Goal: Obtain resource: Obtain resource

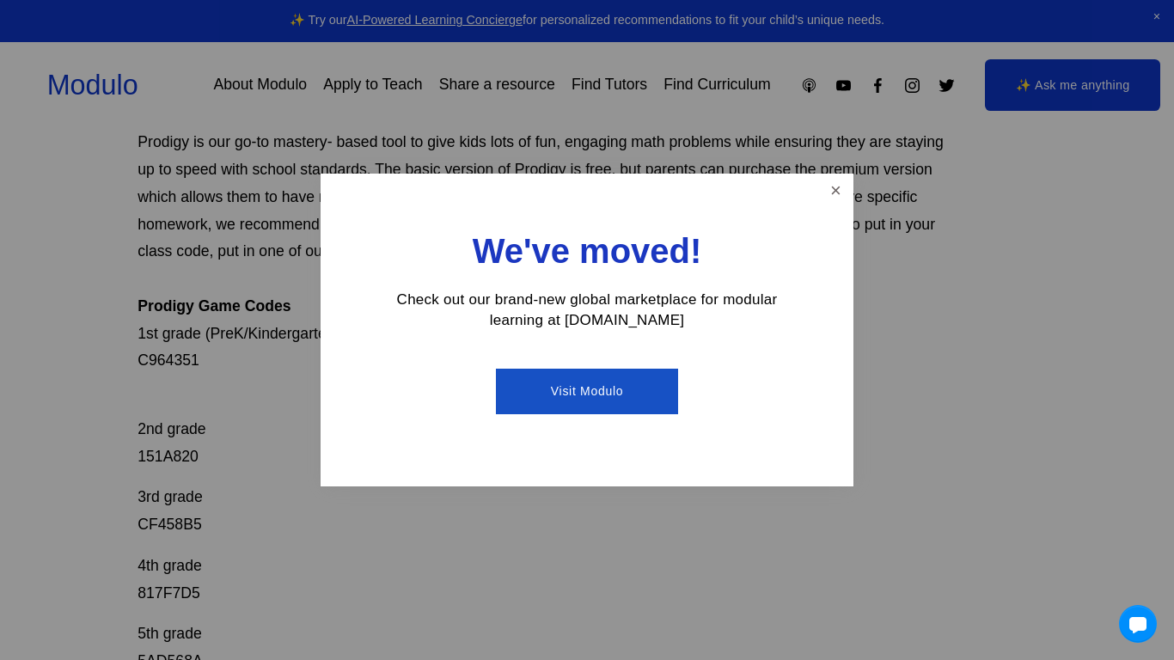
click at [392, 420] on ul "Visit Modulo" at bounding box center [587, 391] width 412 height 70
click at [837, 178] on link "Close" at bounding box center [836, 191] width 30 height 30
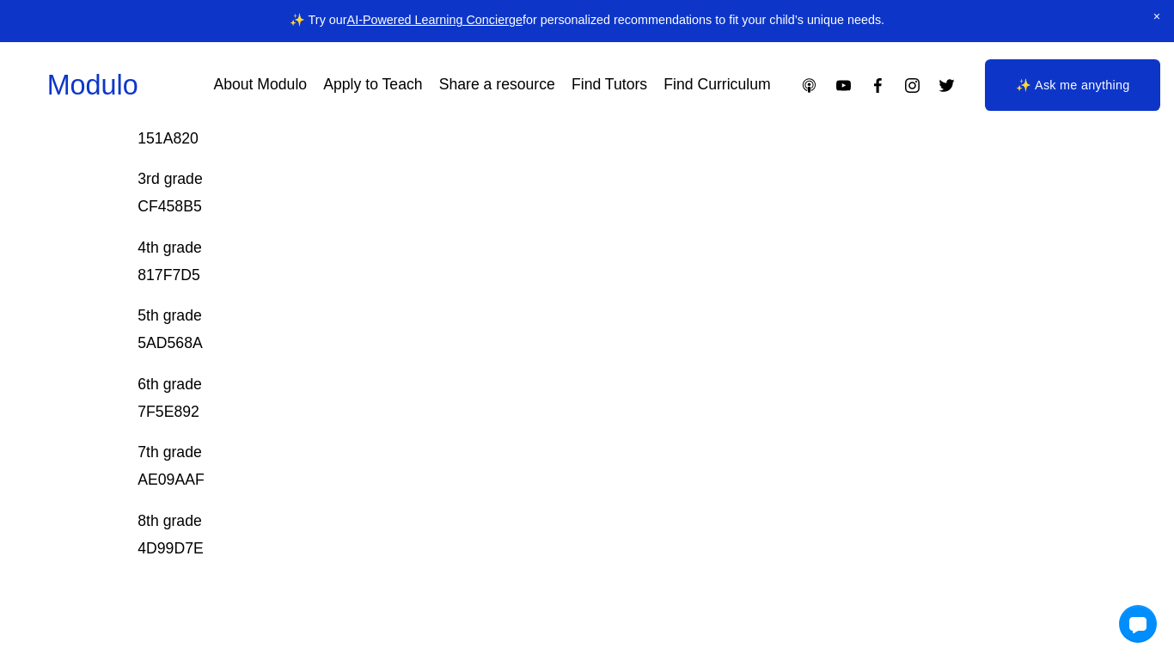
scroll to position [473, 0]
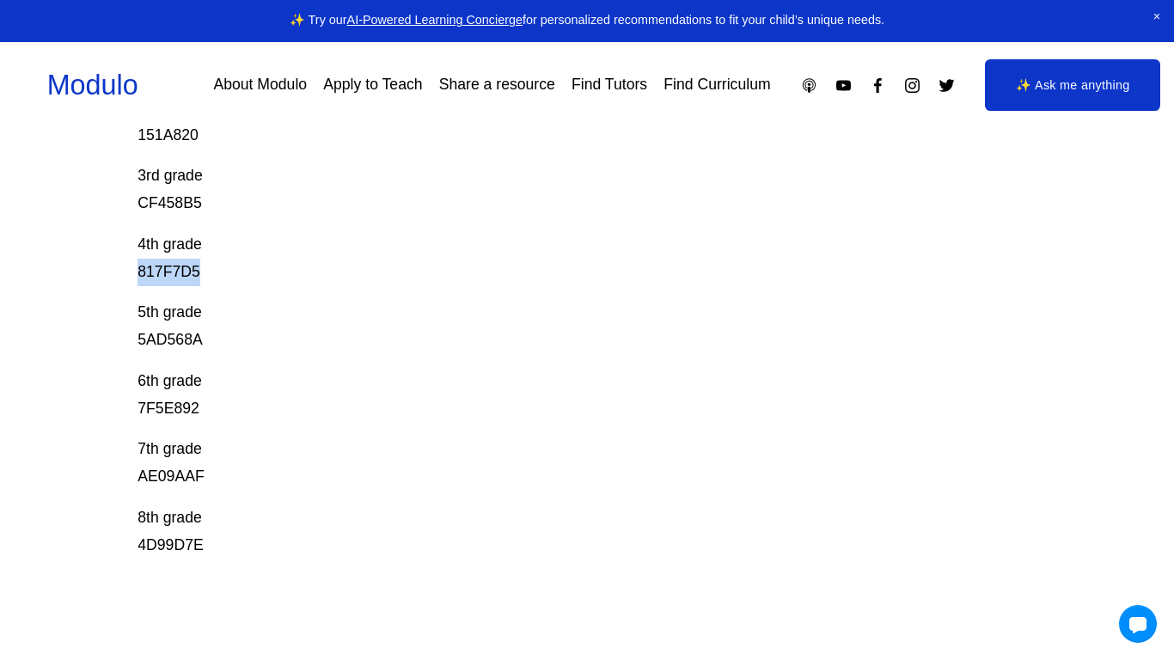
drag, startPoint x: 200, startPoint y: 263, endPoint x: 130, endPoint y: 279, distance: 72.3
click at [130, 279] on div "Prodigy Game Codes Prodigy is our go-to mastery- based tool to give kids lots o…" at bounding box center [587, 251] width 1174 height 1036
copy p "817F7D5"
click at [220, 279] on p "4th grade 817F7D5" at bounding box center [541, 258] width 808 height 55
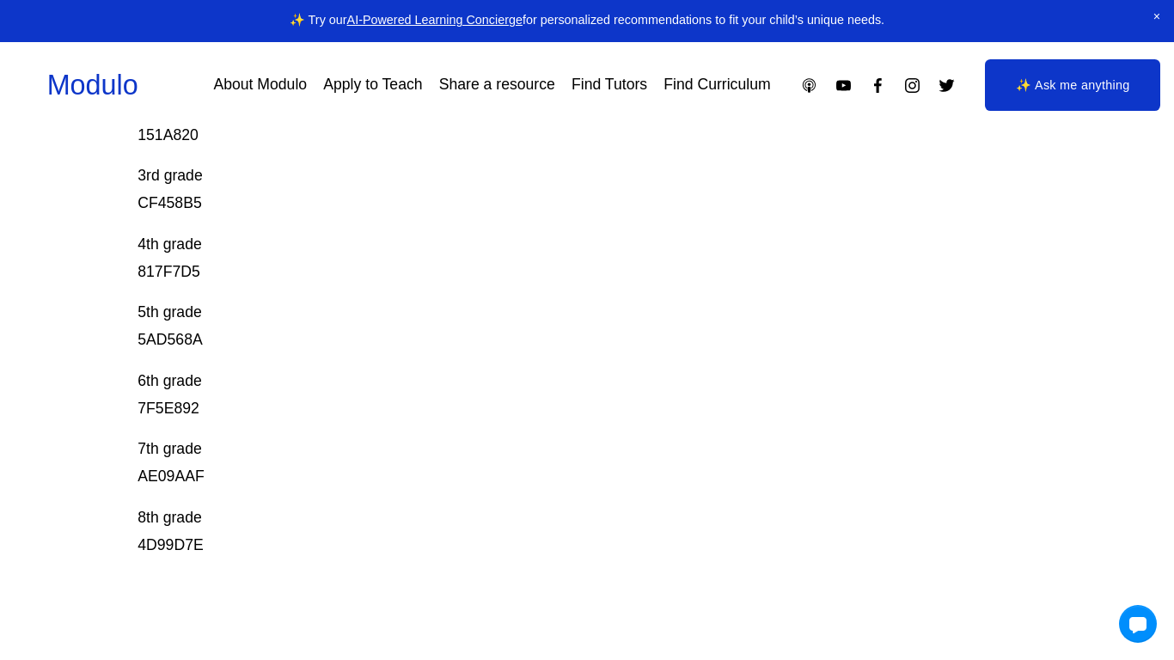
click at [135, 344] on div "Prodigy Game Codes Prodigy is our go-to mastery- based tool to give kids lots o…" at bounding box center [587, 251] width 1174 height 1036
drag, startPoint x: 135, startPoint y: 344, endPoint x: 231, endPoint y: 374, distance: 100.8
click at [231, 374] on div "Prodigy Game Codes Prodigy is our go-to mastery- based tool to give kids lots o…" at bounding box center [587, 251] width 1174 height 1036
click at [224, 350] on p "5th grade 5AD568A" at bounding box center [541, 326] width 808 height 55
drag, startPoint x: 222, startPoint y: 344, endPoint x: 111, endPoint y: 344, distance: 110.8
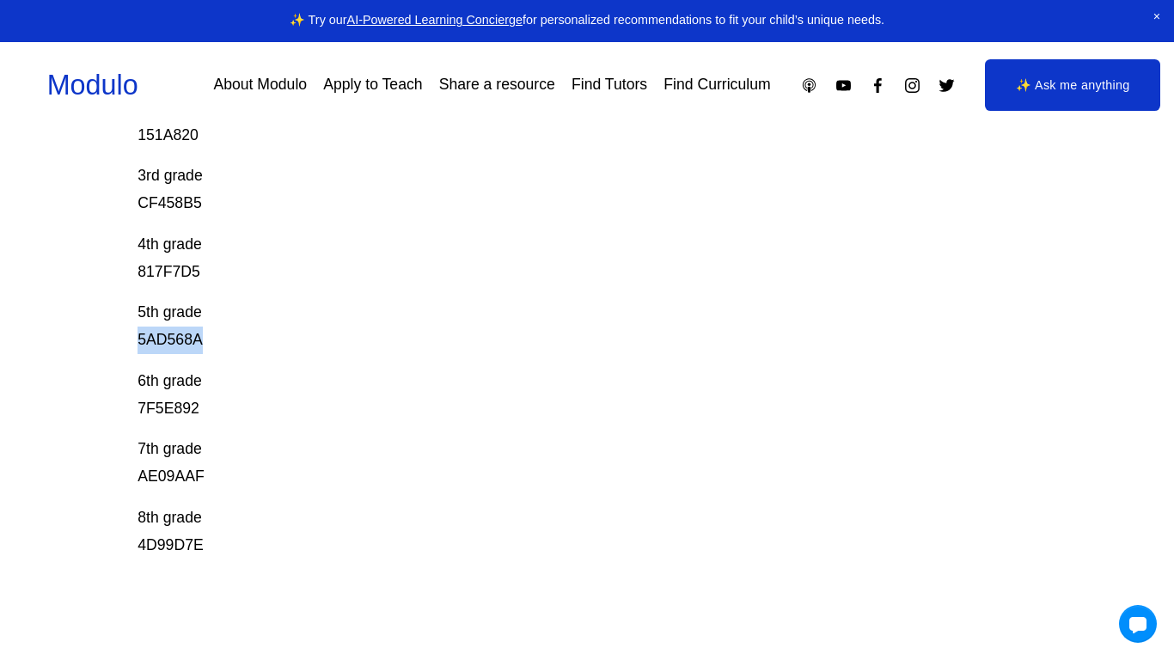
click at [111, 344] on div "Prodigy Game Codes Prodigy is our go-to mastery- based tool to give kids lots o…" at bounding box center [587, 251] width 1174 height 1036
copy p "5AD568A"
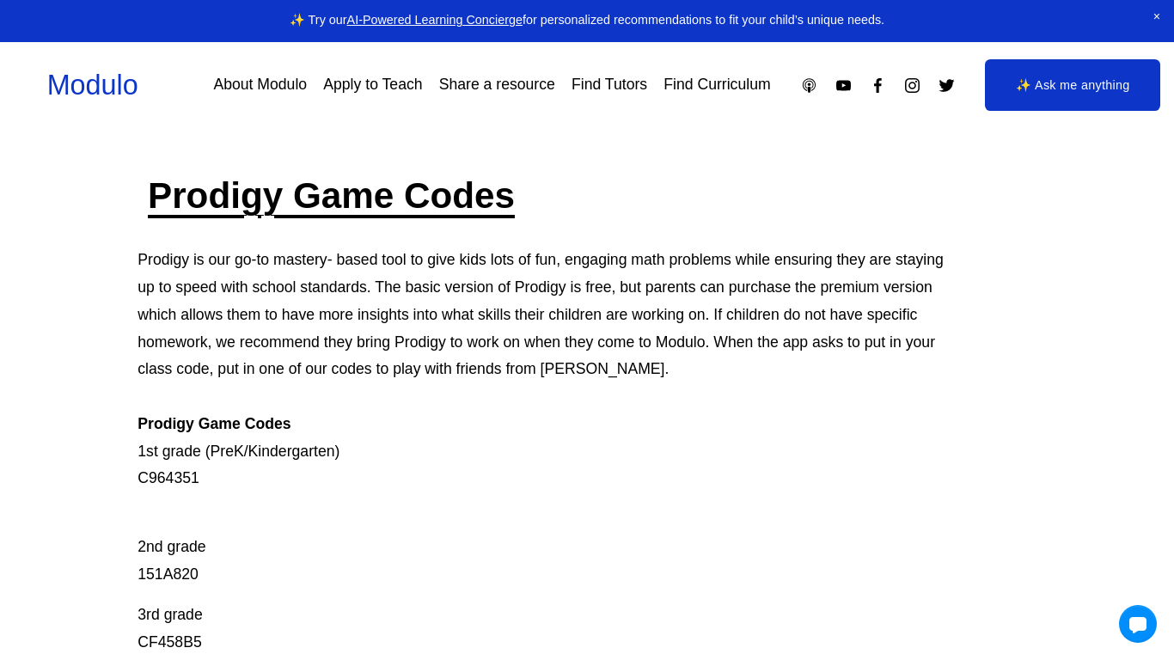
scroll to position [27, 0]
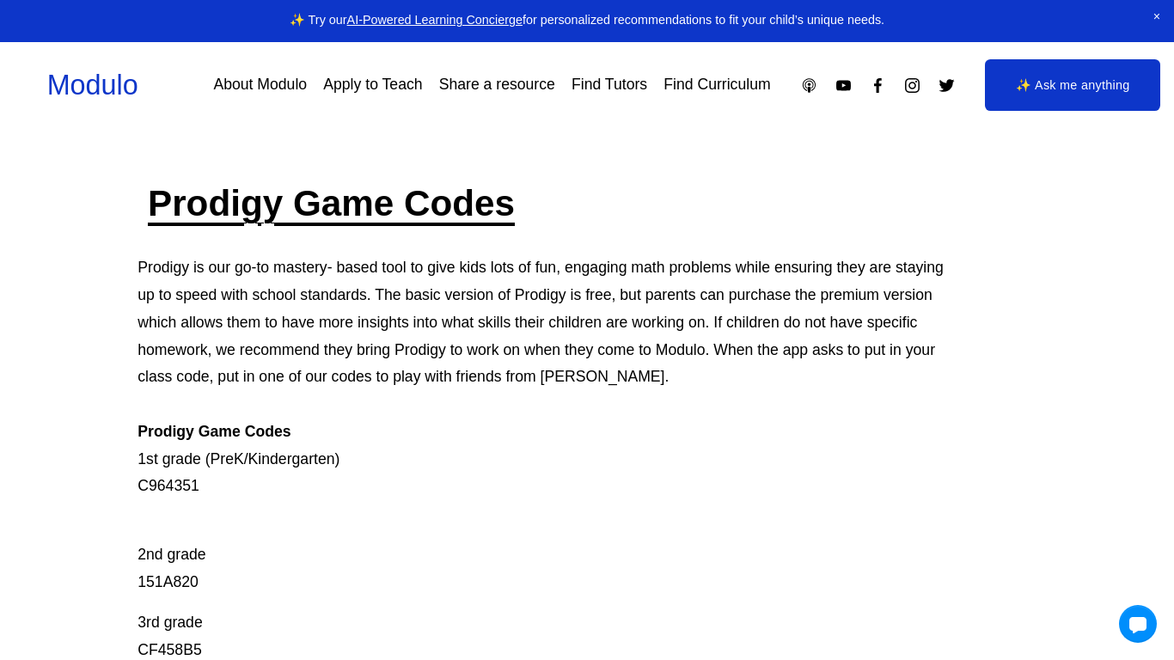
click at [200, 470] on p "Prodigy is our go-to mastery- based tool to give kids lots of fun, engaging mat…" at bounding box center [541, 377] width 808 height 246
drag, startPoint x: 215, startPoint y: 497, endPoint x: 123, endPoint y: 503, distance: 92.1
drag, startPoint x: 131, startPoint y: 467, endPoint x: 146, endPoint y: 483, distance: 21.3
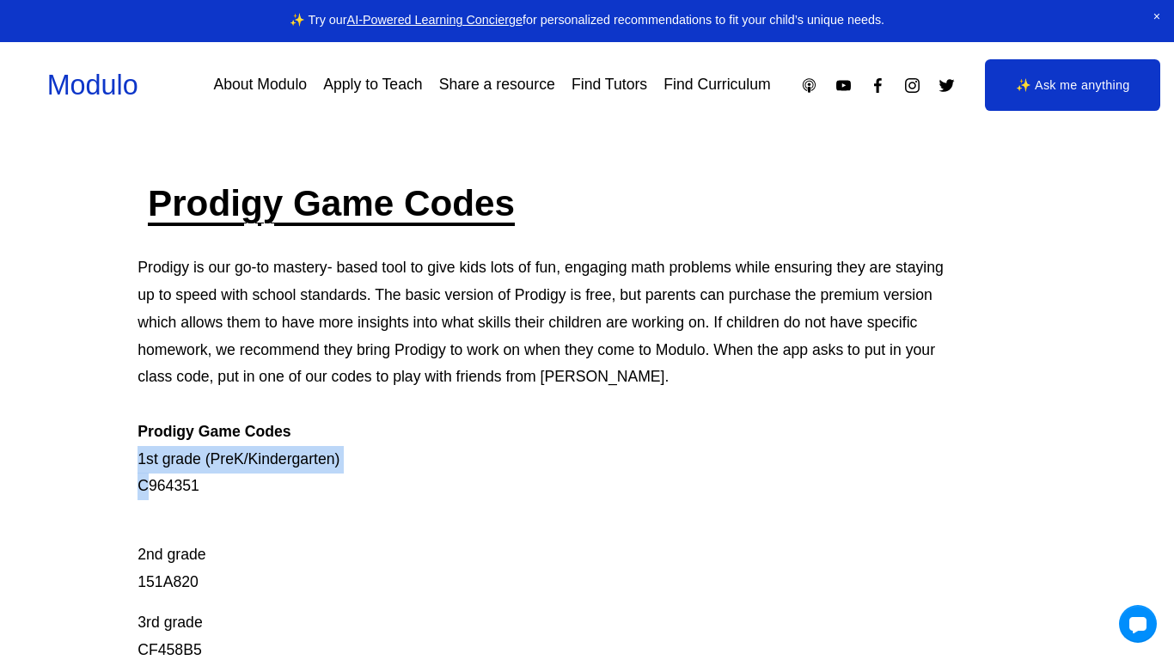
click at [146, 483] on p "Prodigy is our go-to mastery- based tool to give kids lots of fun, engaging mat…" at bounding box center [541, 377] width 808 height 246
drag, startPoint x: 141, startPoint y: 493, endPoint x: 189, endPoint y: 503, distance: 49.0
click at [189, 503] on div "Prodigy Game Codes Prodigy is our go-to mastery- based tool to give kids lots o…" at bounding box center [541, 593] width 808 height 826
copy p "C964351"
